Goal: Task Accomplishment & Management: Complete application form

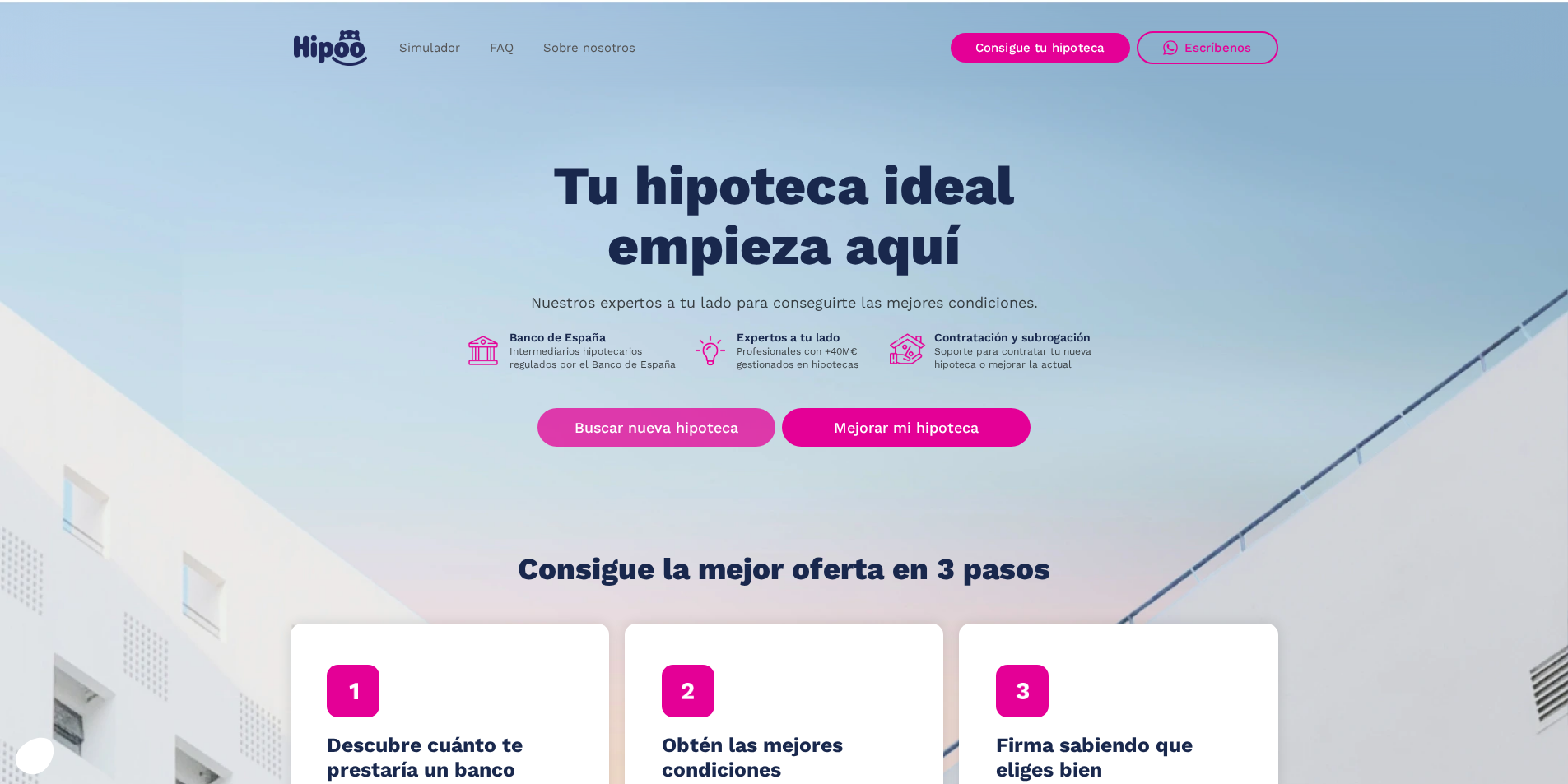
click at [676, 416] on link "Buscar nueva hipoteca" at bounding box center [657, 428] width 238 height 39
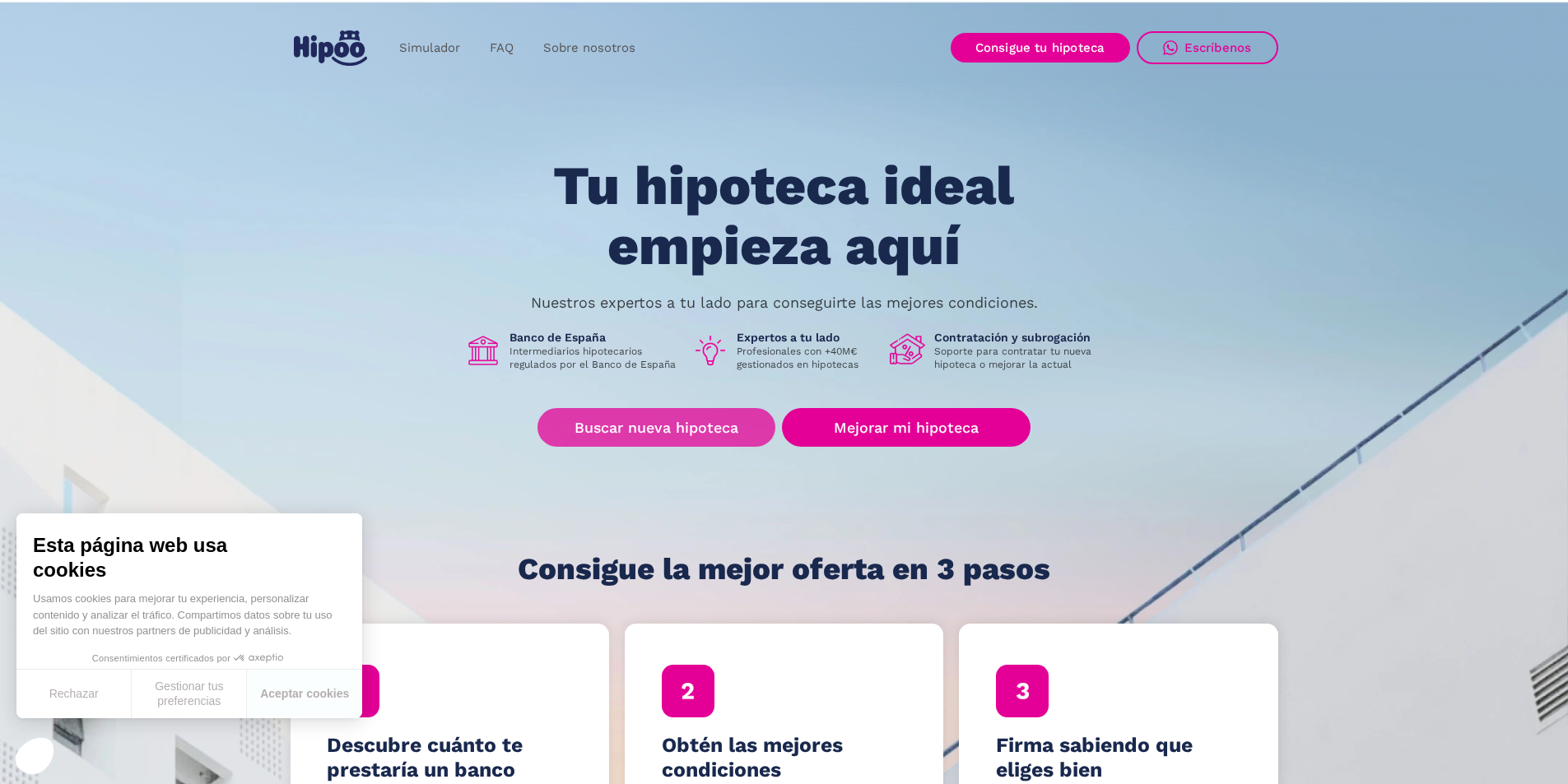
click at [681, 423] on link "Buscar nueva hipoteca" at bounding box center [657, 428] width 238 height 39
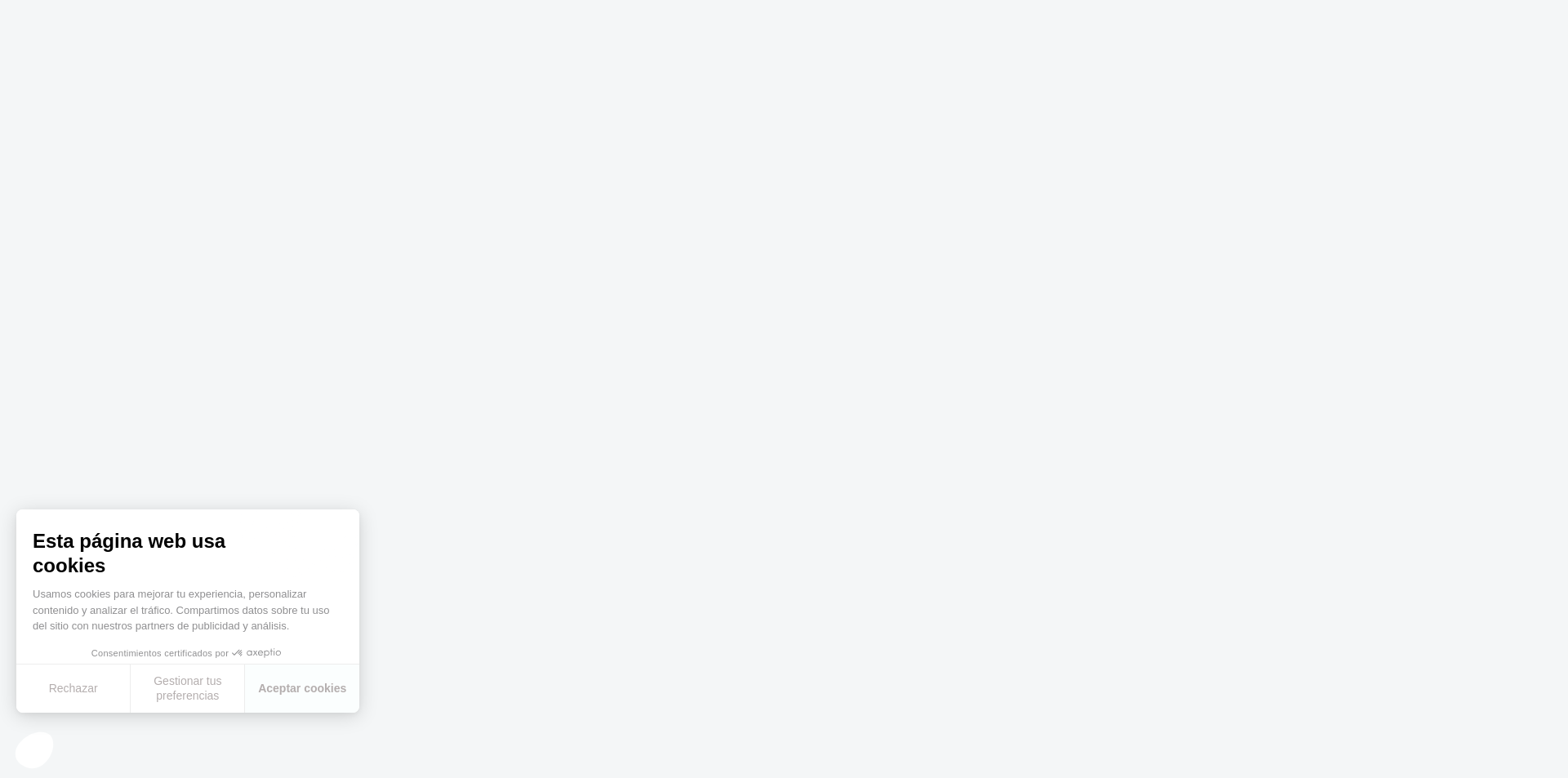
click at [652, 479] on body "Texto original Valora esta traducción Tu opinión servirá para ayudar a mejorar …" at bounding box center [784, 389] width 1568 height 778
click at [294, 693] on button "Aceptar cookies" at bounding box center [302, 688] width 114 height 48
